Goal: Task Accomplishment & Management: Manage account settings

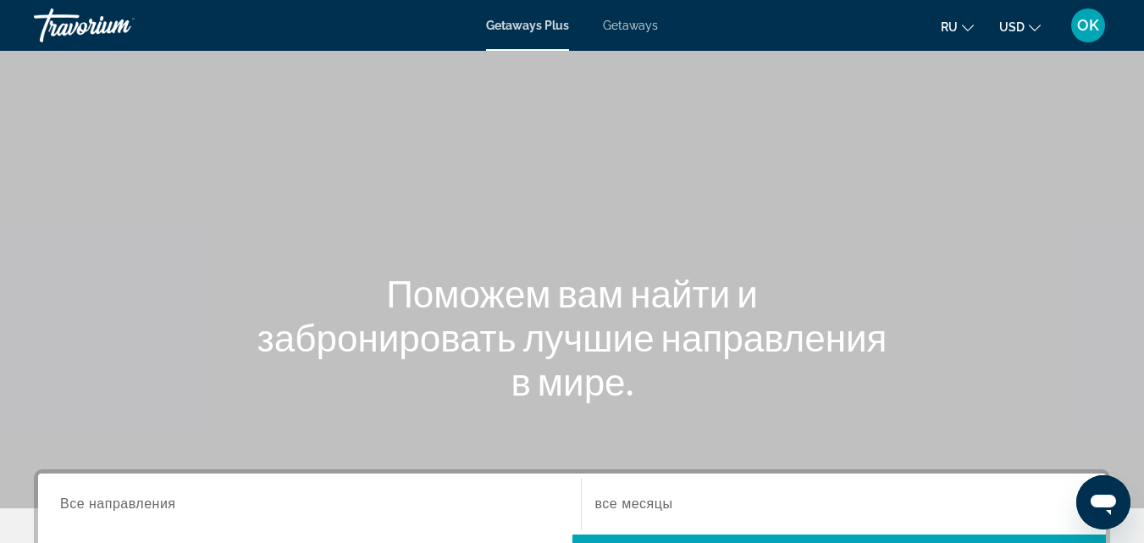
click at [1082, 25] on span "OK" at bounding box center [1088, 25] width 22 height 17
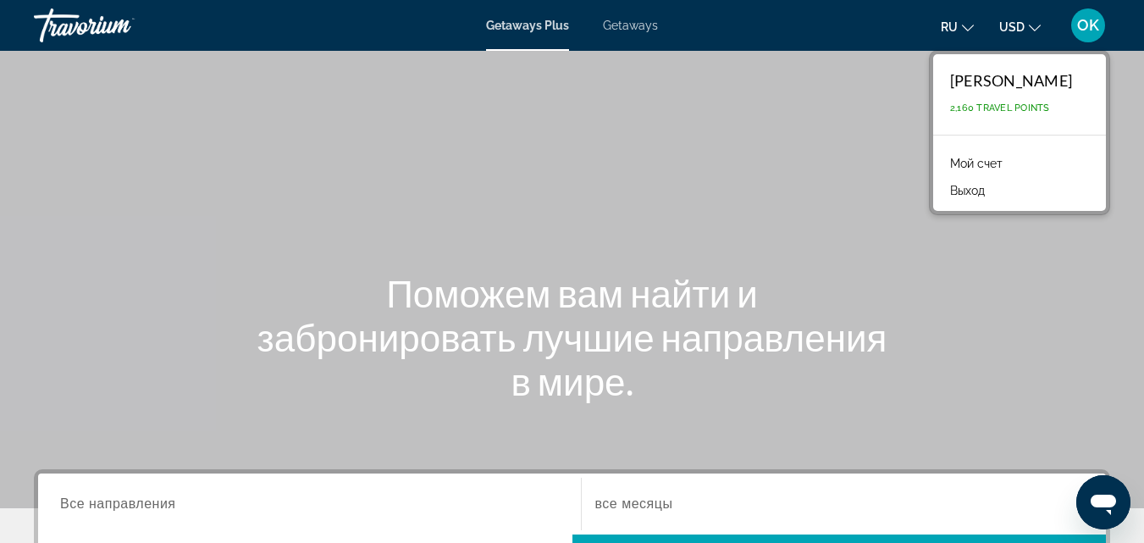
click at [1003, 162] on link "Мой счет" at bounding box center [976, 163] width 69 height 22
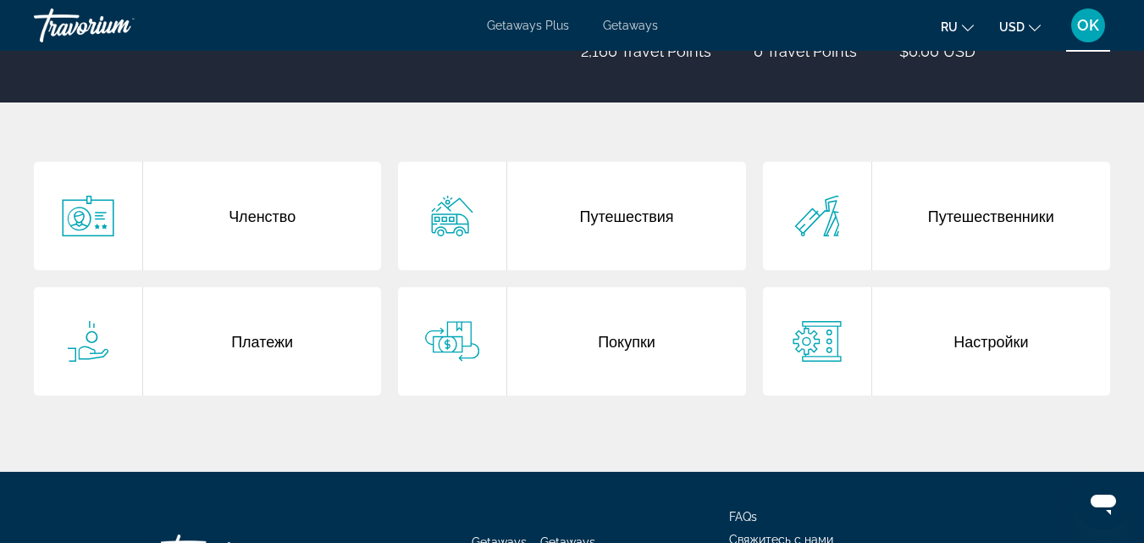
scroll to position [339, 0]
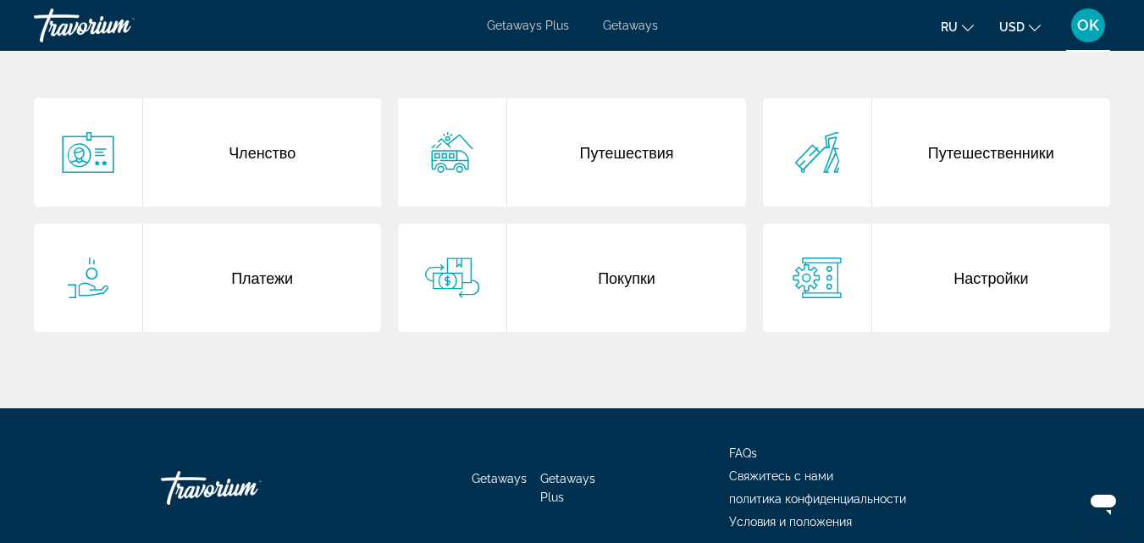
click at [606, 263] on div "Покупки" at bounding box center [626, 278] width 238 height 108
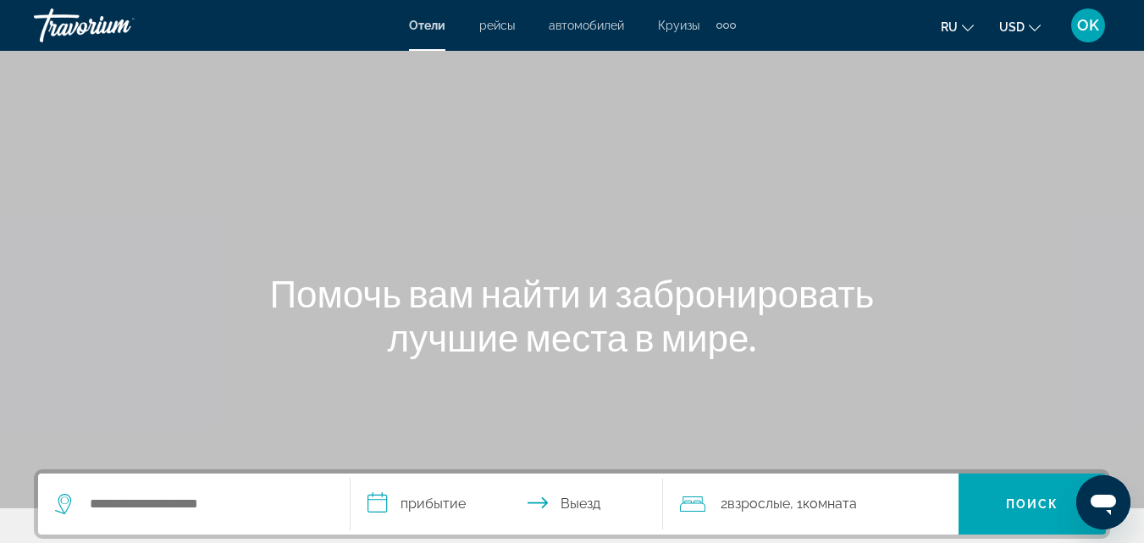
click at [1091, 38] on div "OK" at bounding box center [1088, 25] width 34 height 34
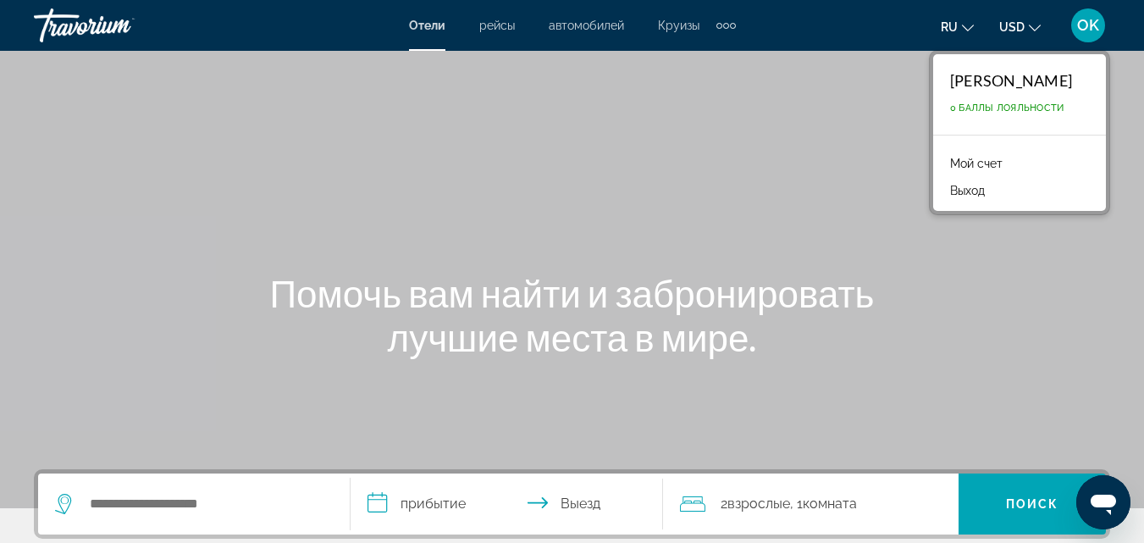
click at [995, 163] on link "Мой счет" at bounding box center [976, 163] width 69 height 22
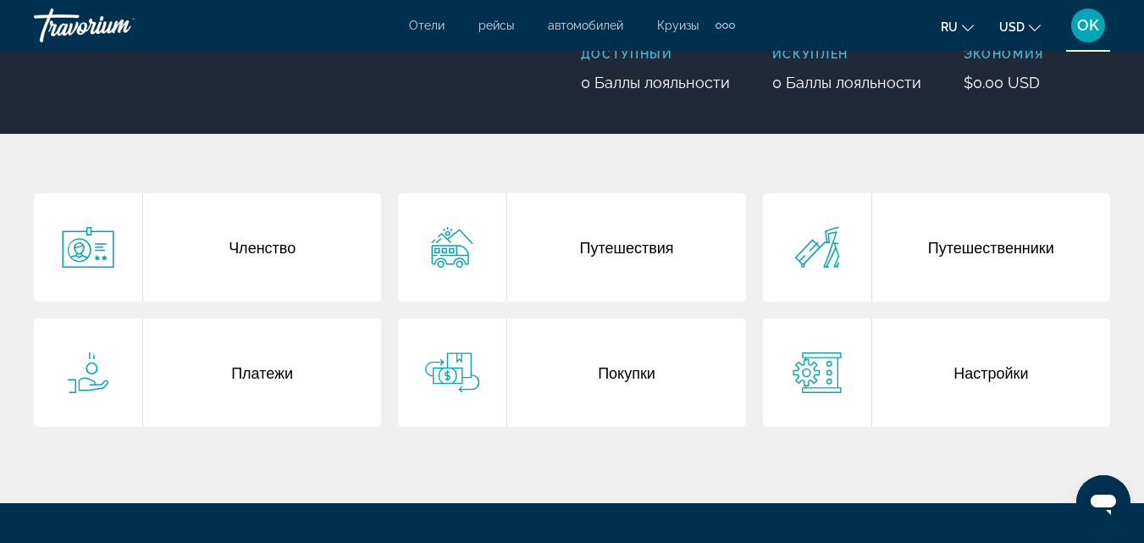
scroll to position [254, 0]
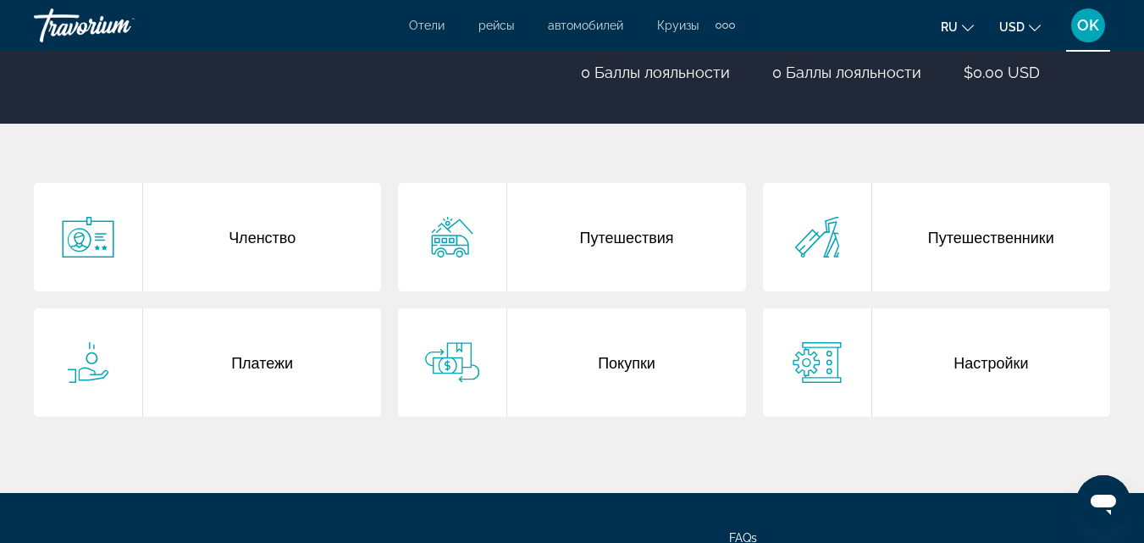
click at [662, 341] on div "Покупки" at bounding box center [626, 362] width 238 height 108
